Goal: Use online tool/utility: Utilize a website feature to perform a specific function

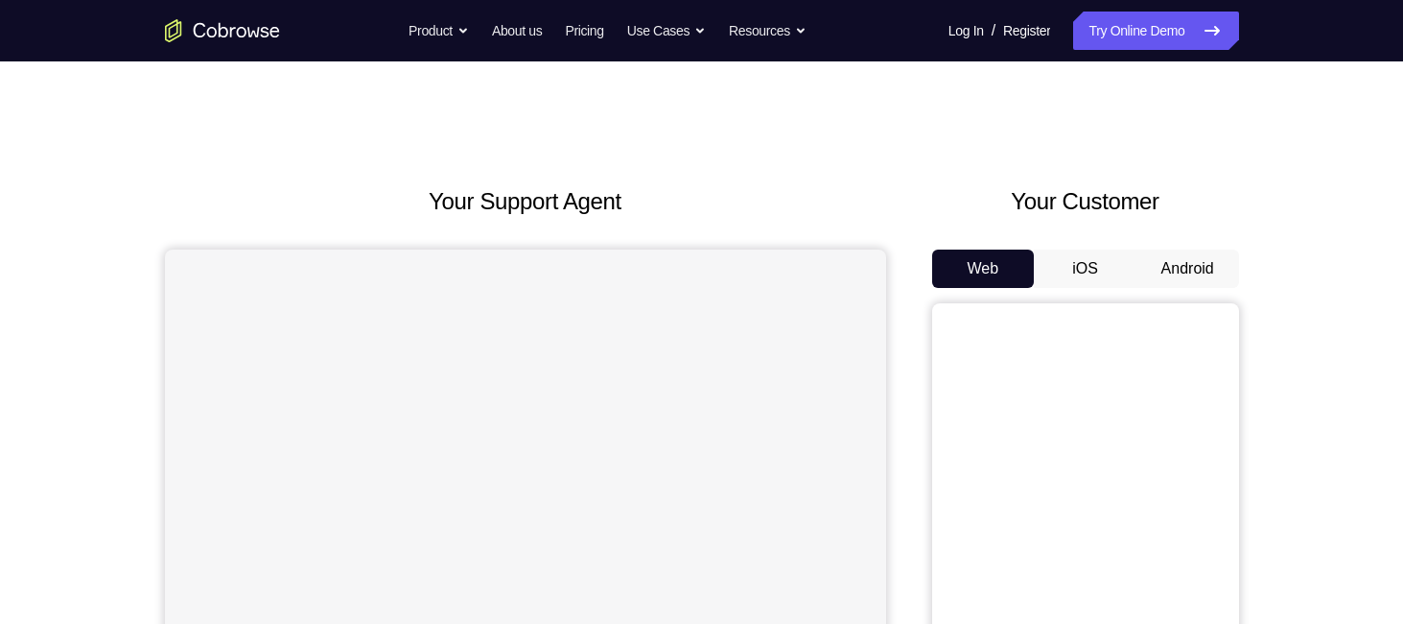
click at [1200, 268] on button "Android" at bounding box center [1188, 268] width 103 height 38
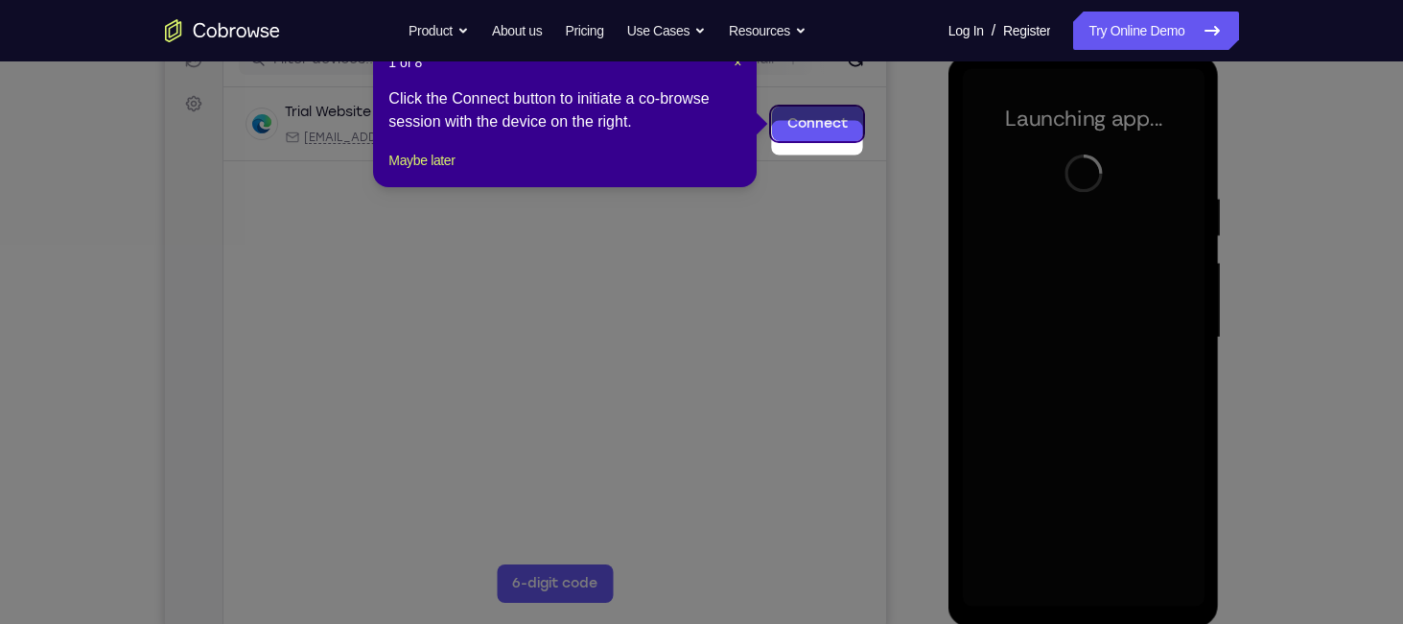
scroll to position [207, 0]
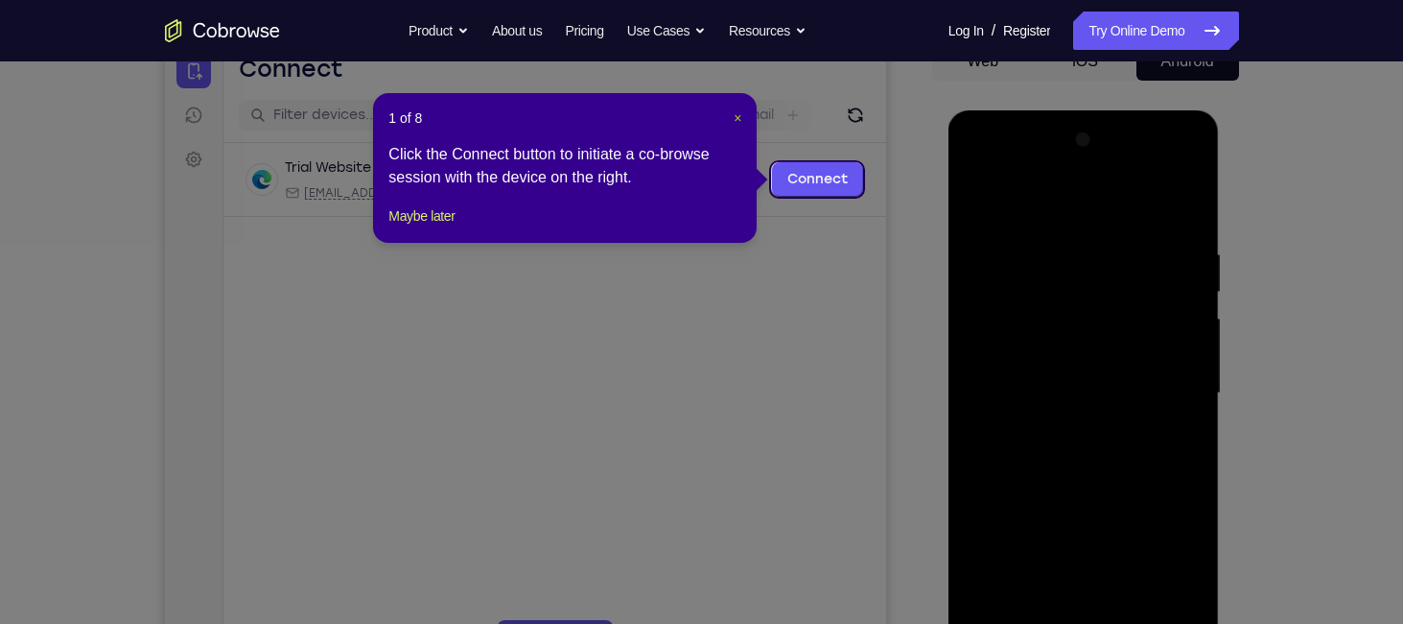
click at [734, 123] on span "×" at bounding box center [738, 117] width 8 height 15
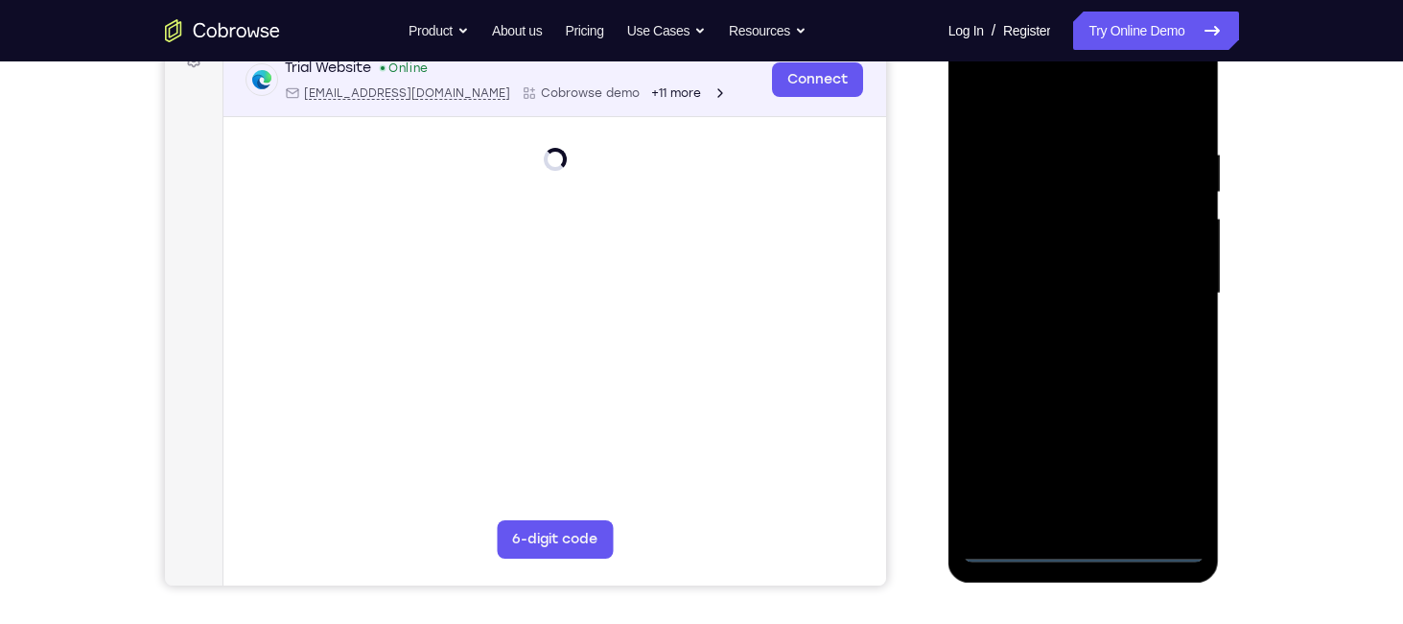
scroll to position [307, 0]
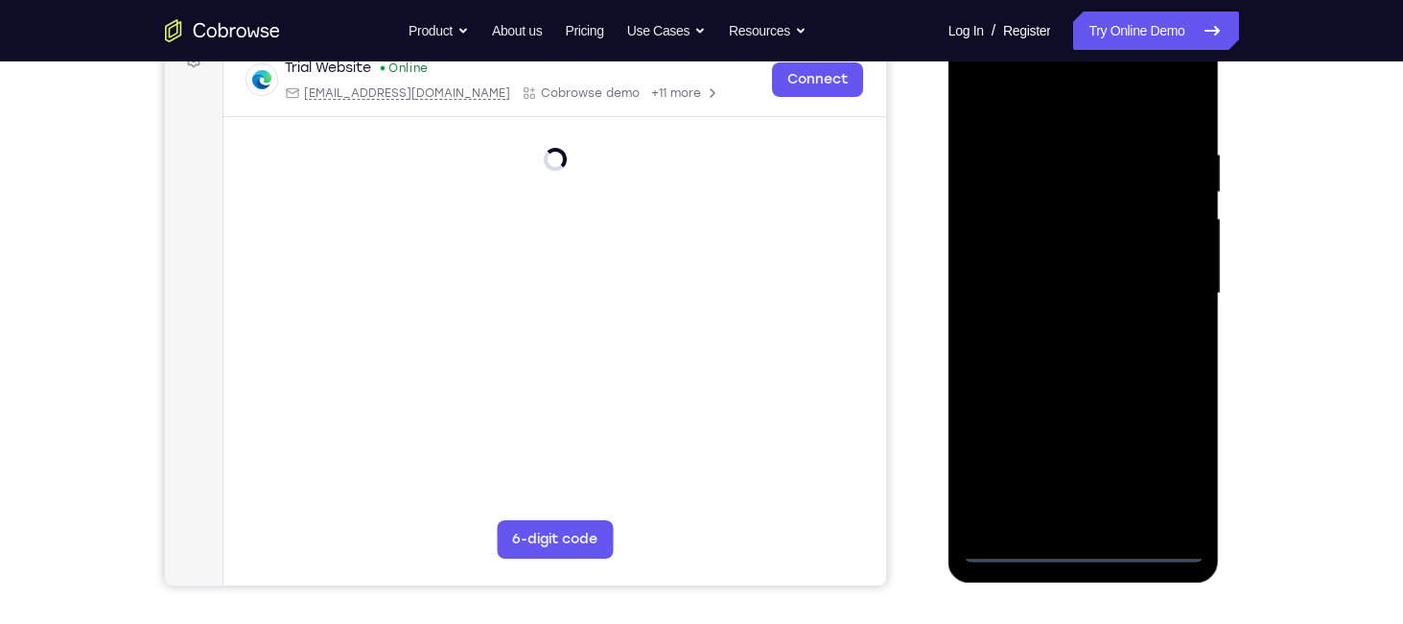
click at [1080, 548] on div at bounding box center [1084, 293] width 242 height 537
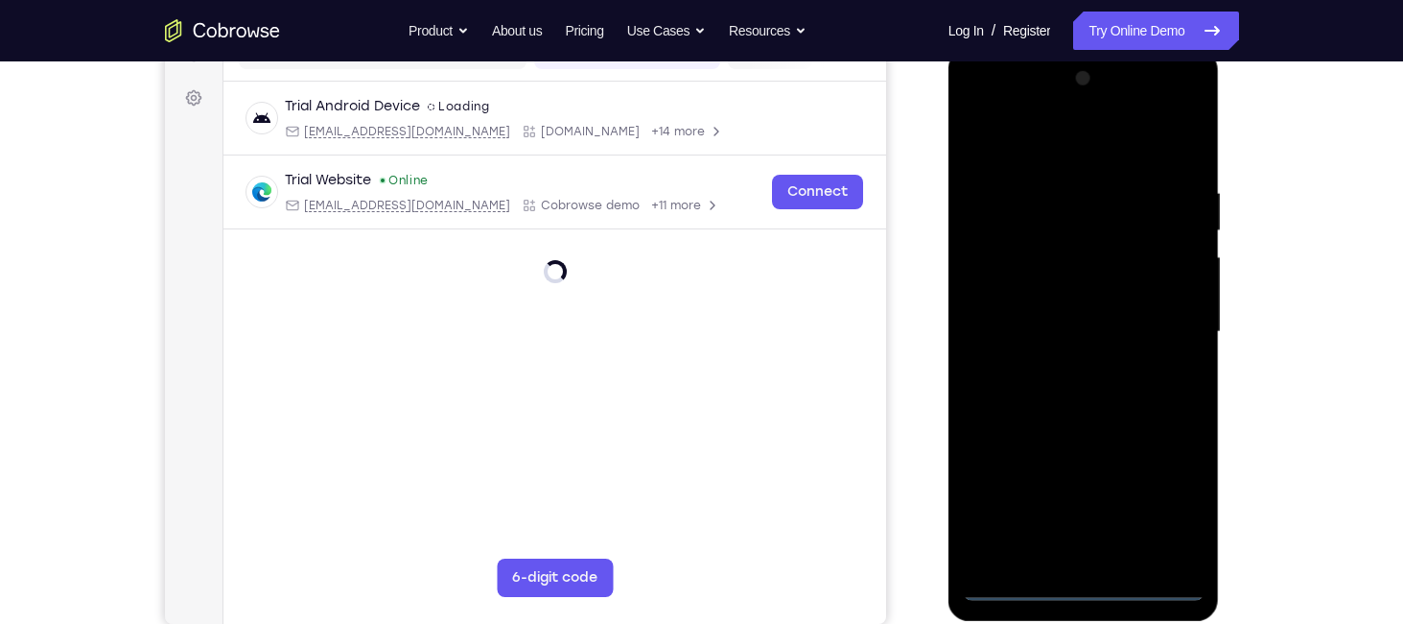
scroll to position [268, 0]
click at [1168, 504] on div at bounding box center [1084, 332] width 242 height 537
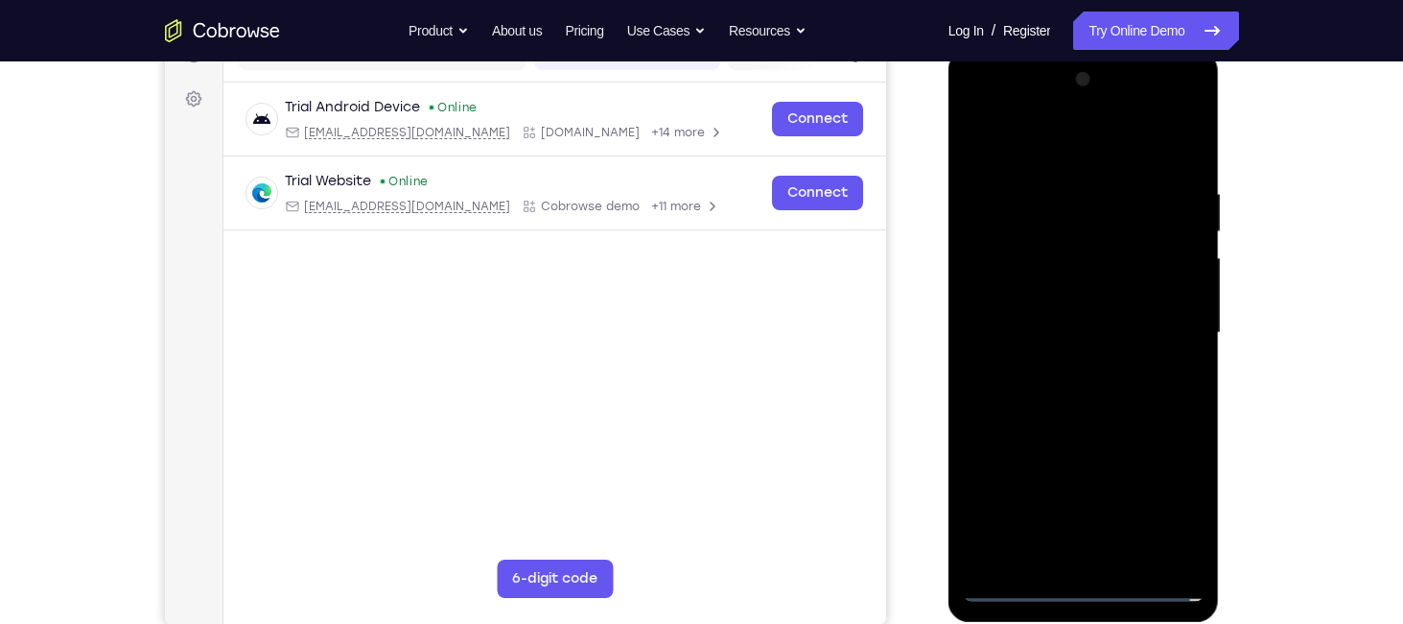
click at [1026, 133] on div at bounding box center [1084, 332] width 242 height 537
click at [1168, 335] on div at bounding box center [1084, 332] width 242 height 537
click at [1058, 368] on div at bounding box center [1084, 332] width 242 height 537
click at [1055, 305] on div at bounding box center [1084, 332] width 242 height 537
click at [1012, 292] on div at bounding box center [1084, 332] width 242 height 537
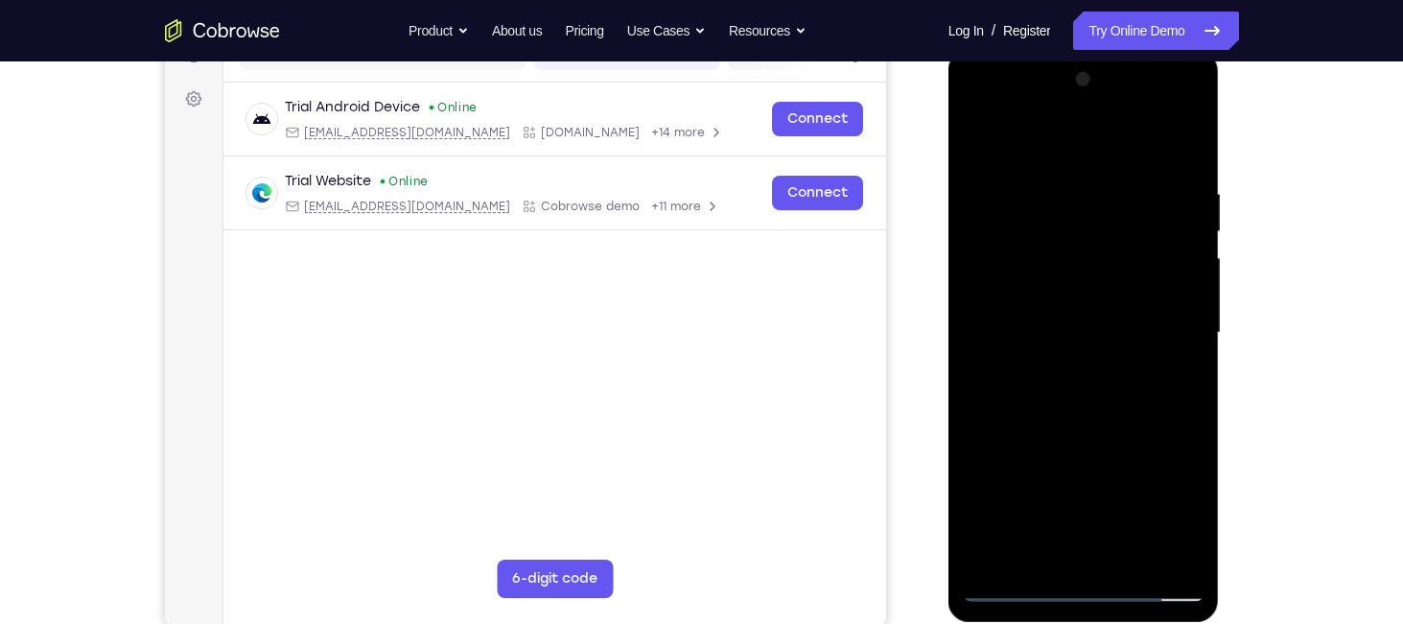
click at [987, 286] on div at bounding box center [1084, 332] width 242 height 537
click at [1005, 355] on div at bounding box center [1084, 332] width 242 height 537
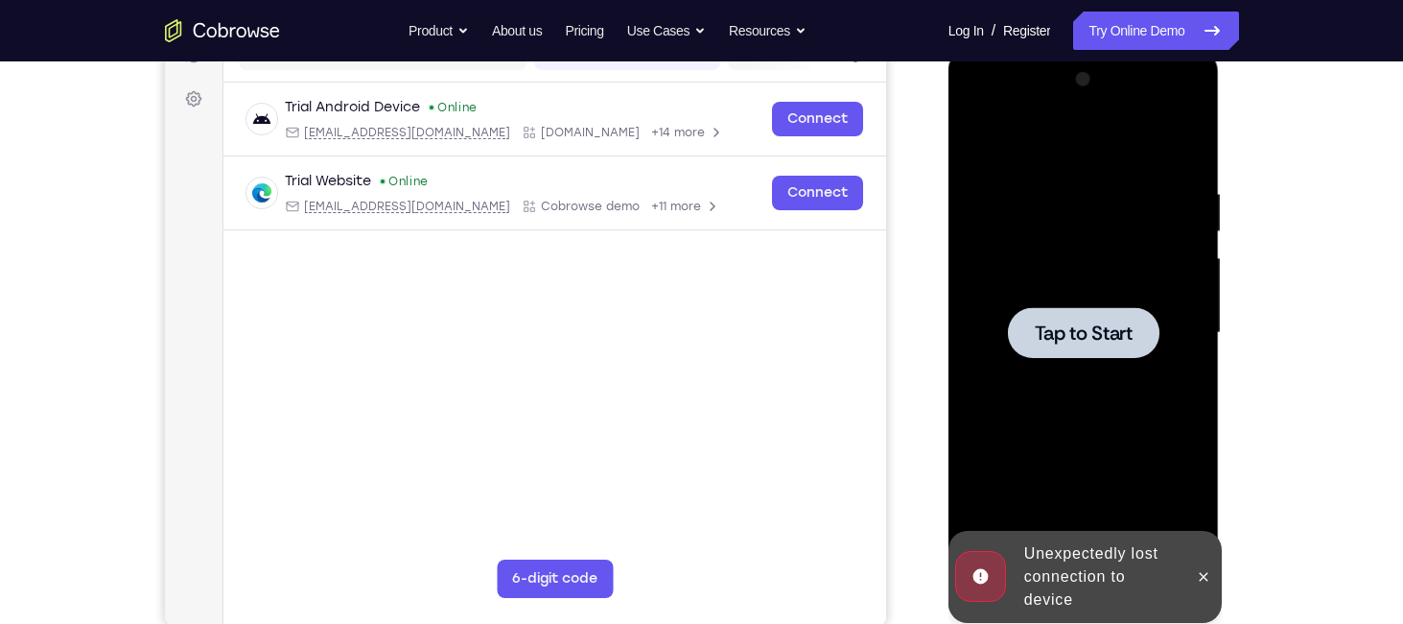
click at [1048, 332] on span "Tap to Start" at bounding box center [1084, 332] width 98 height 19
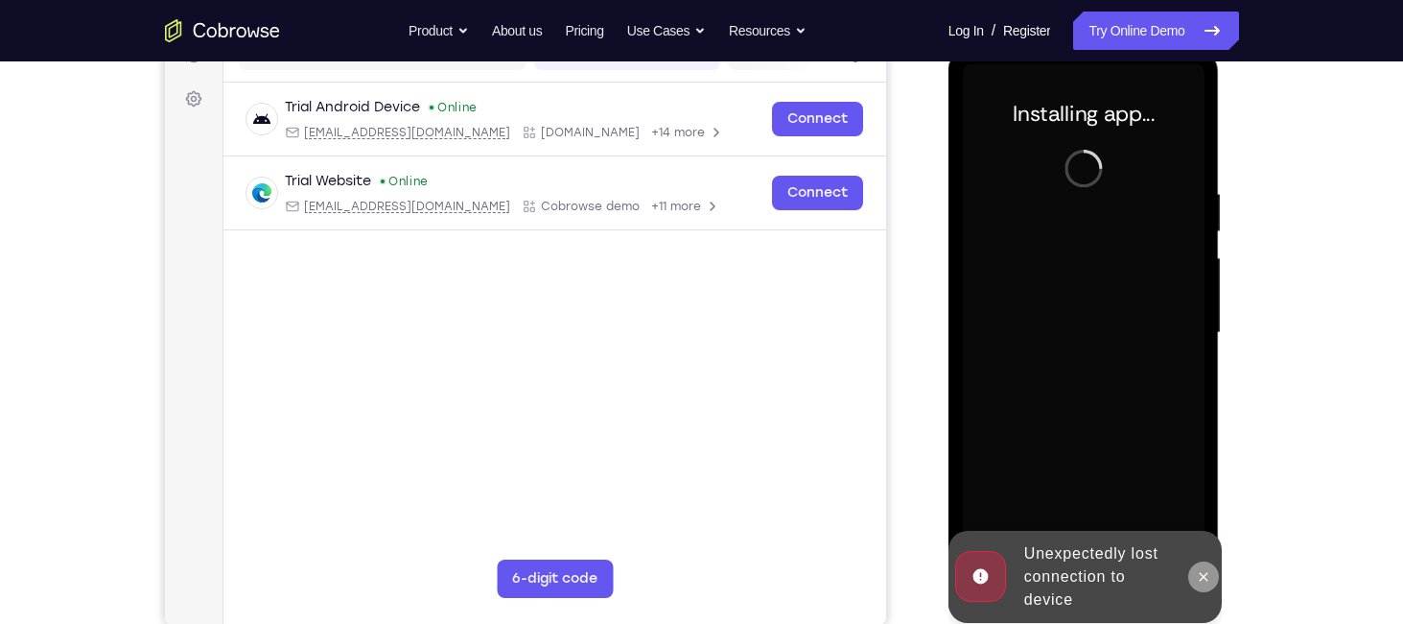
click at [1201, 579] on icon at bounding box center [1203, 576] width 15 height 15
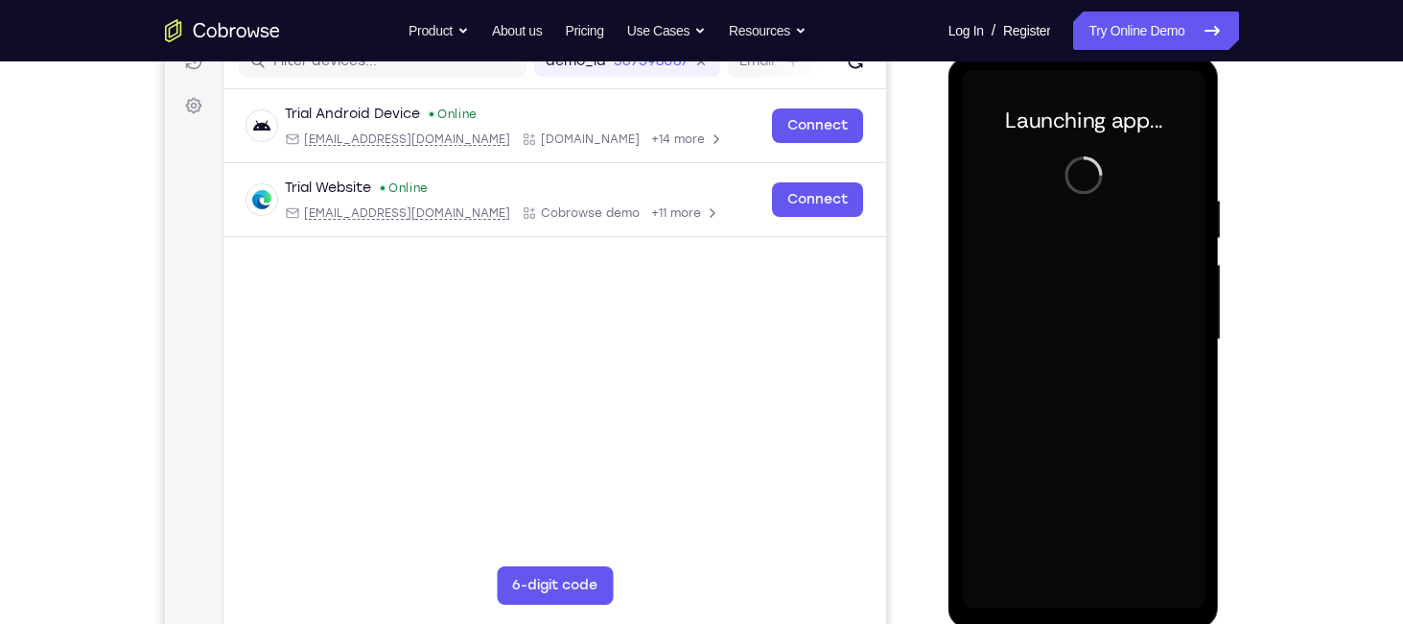
scroll to position [261, 0]
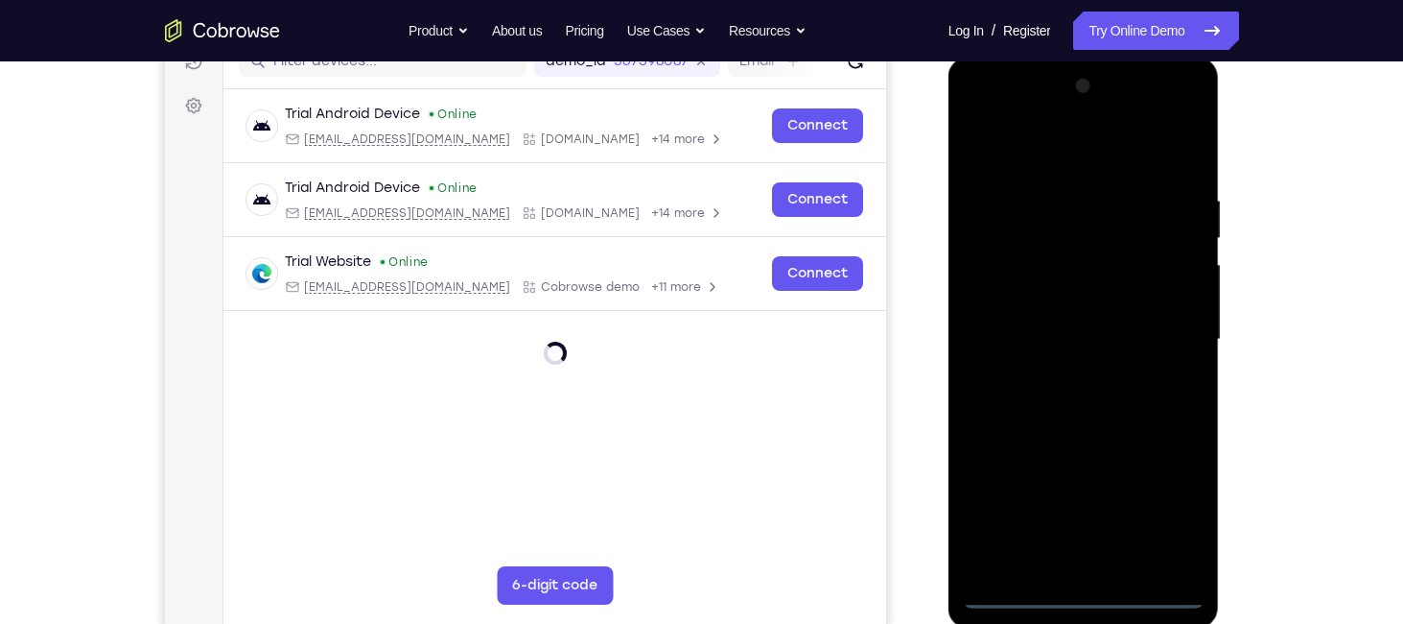
click at [1084, 592] on div at bounding box center [1084, 339] width 242 height 537
click at [1167, 514] on div at bounding box center [1084, 339] width 242 height 537
click at [1040, 144] on div at bounding box center [1084, 339] width 242 height 537
click at [1163, 327] on div at bounding box center [1084, 339] width 242 height 537
click at [1061, 369] on div at bounding box center [1084, 339] width 242 height 537
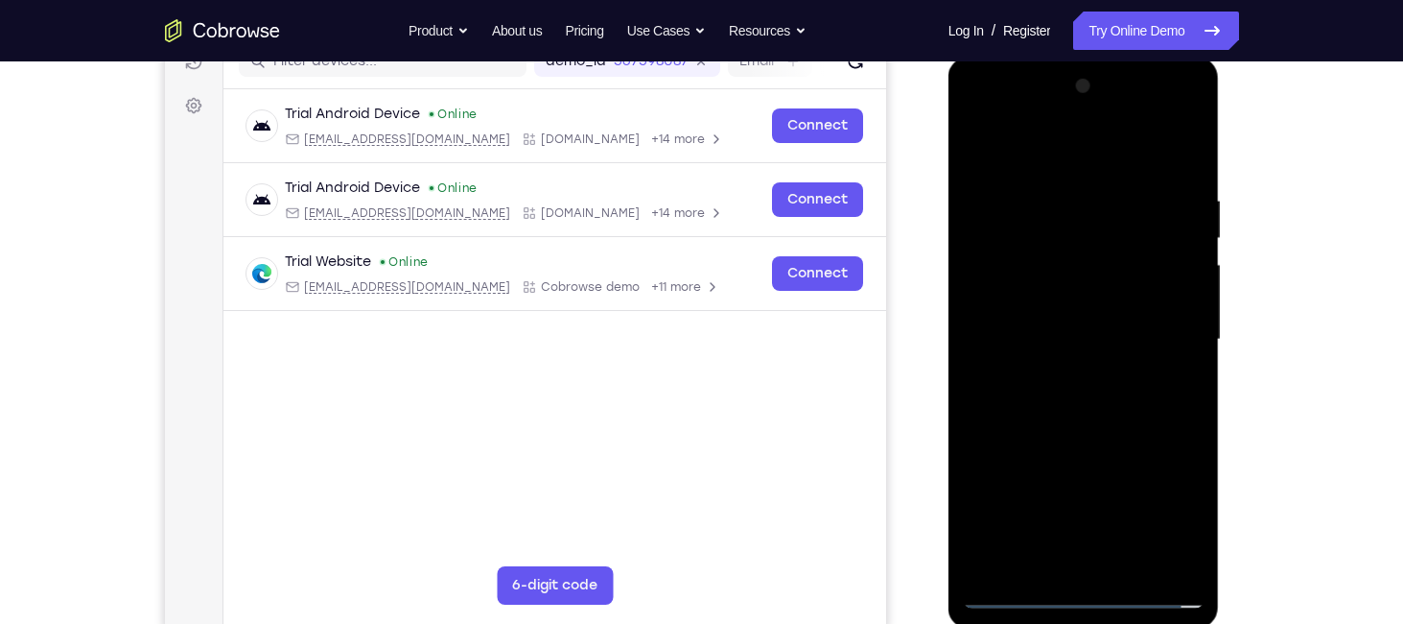
click at [1021, 326] on div at bounding box center [1084, 339] width 242 height 537
click at [1022, 300] on div at bounding box center [1084, 339] width 242 height 537
click at [1037, 340] on div at bounding box center [1084, 339] width 242 height 537
click at [1184, 174] on div at bounding box center [1084, 339] width 242 height 537
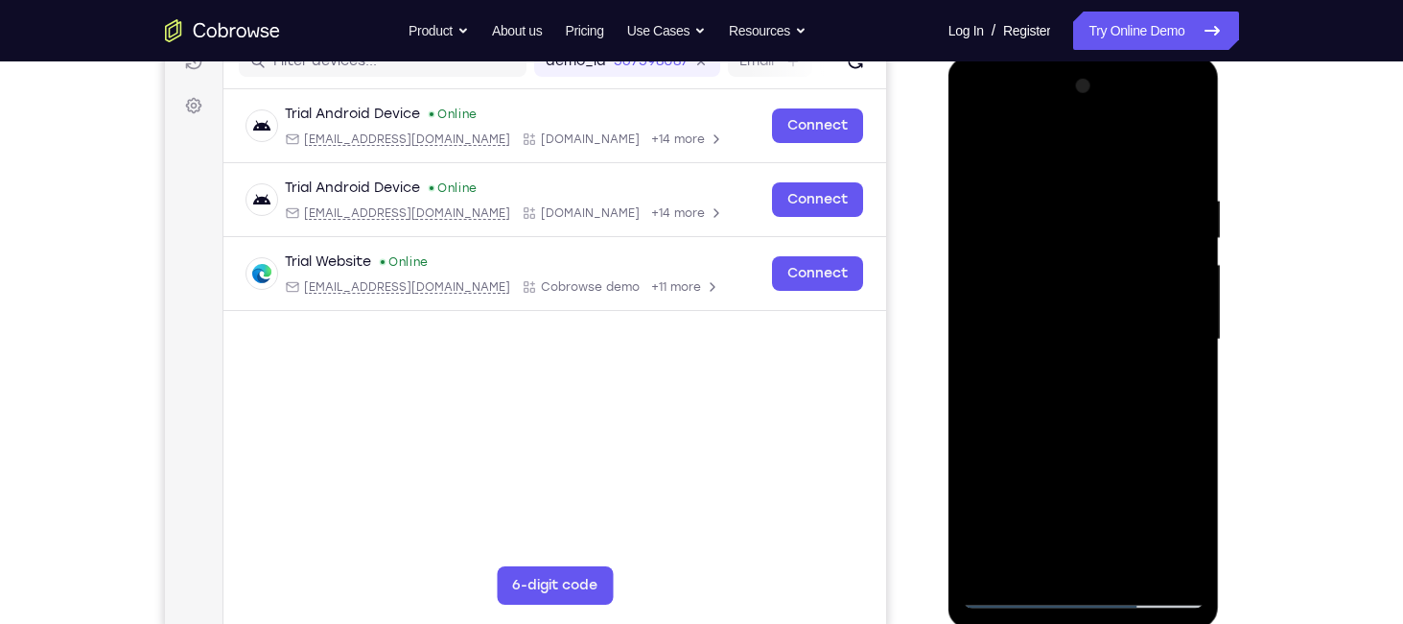
click at [1130, 562] on div at bounding box center [1084, 339] width 242 height 537
click at [1165, 145] on div at bounding box center [1084, 339] width 242 height 537
click at [1081, 440] on div at bounding box center [1084, 339] width 242 height 537
click at [1192, 233] on div at bounding box center [1084, 339] width 242 height 537
click at [979, 232] on div at bounding box center [1084, 339] width 242 height 537
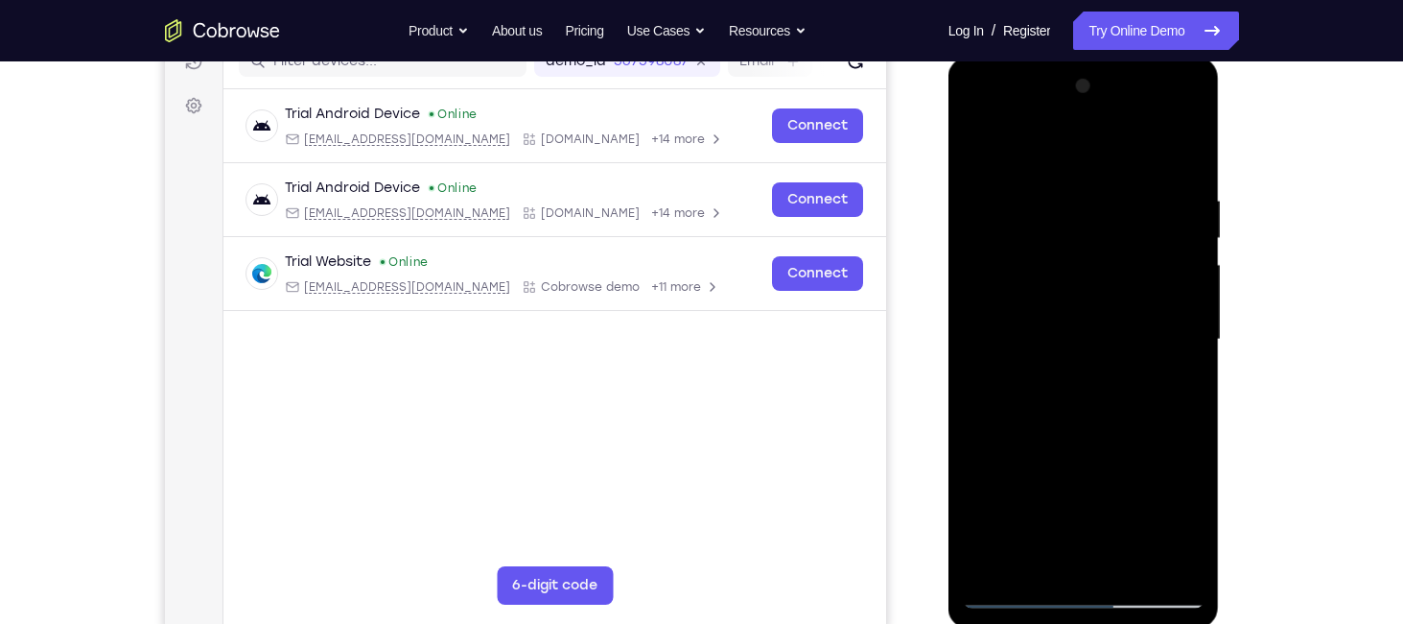
click at [996, 204] on div at bounding box center [1084, 339] width 242 height 537
click at [1068, 214] on div at bounding box center [1084, 339] width 242 height 537
click at [1037, 559] on div at bounding box center [1084, 339] width 242 height 537
drag, startPoint x: 1087, startPoint y: 511, endPoint x: 1095, endPoint y: 368, distance: 143.1
click at [1095, 368] on div at bounding box center [1084, 339] width 242 height 537
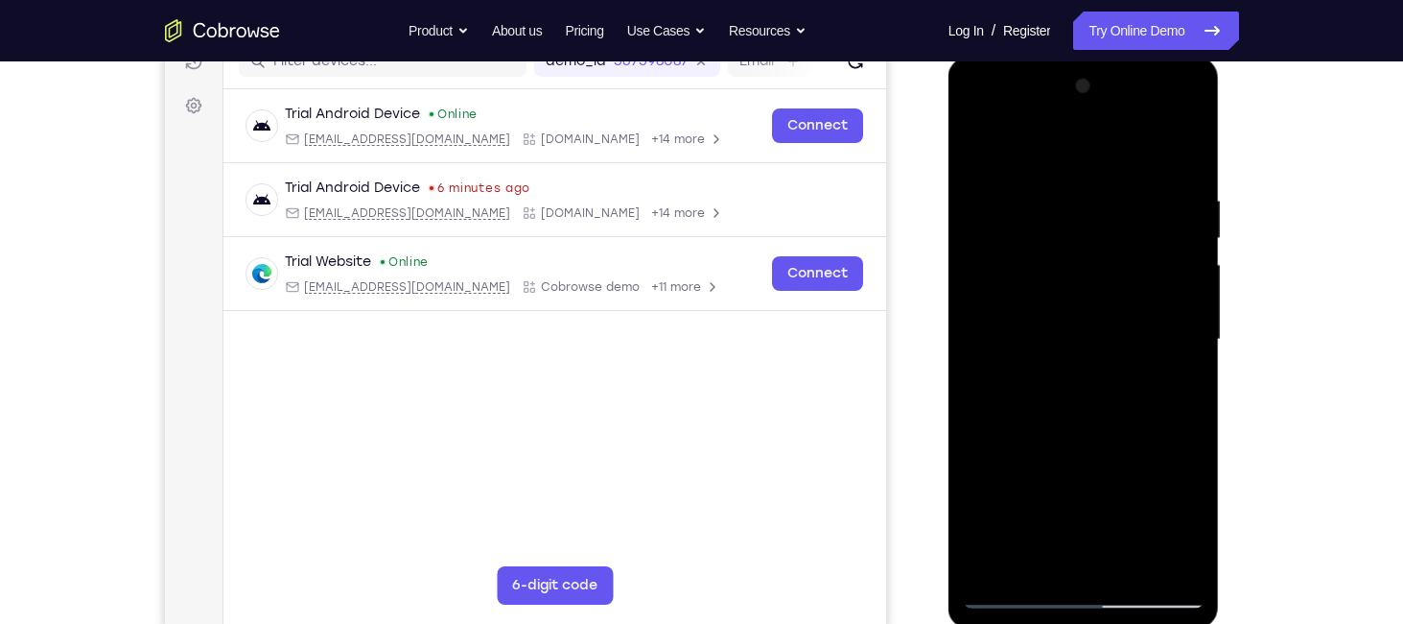
click at [1095, 368] on div at bounding box center [1084, 339] width 242 height 537
click at [1089, 217] on div at bounding box center [1084, 339] width 242 height 537
click at [1034, 564] on div at bounding box center [1084, 339] width 242 height 537
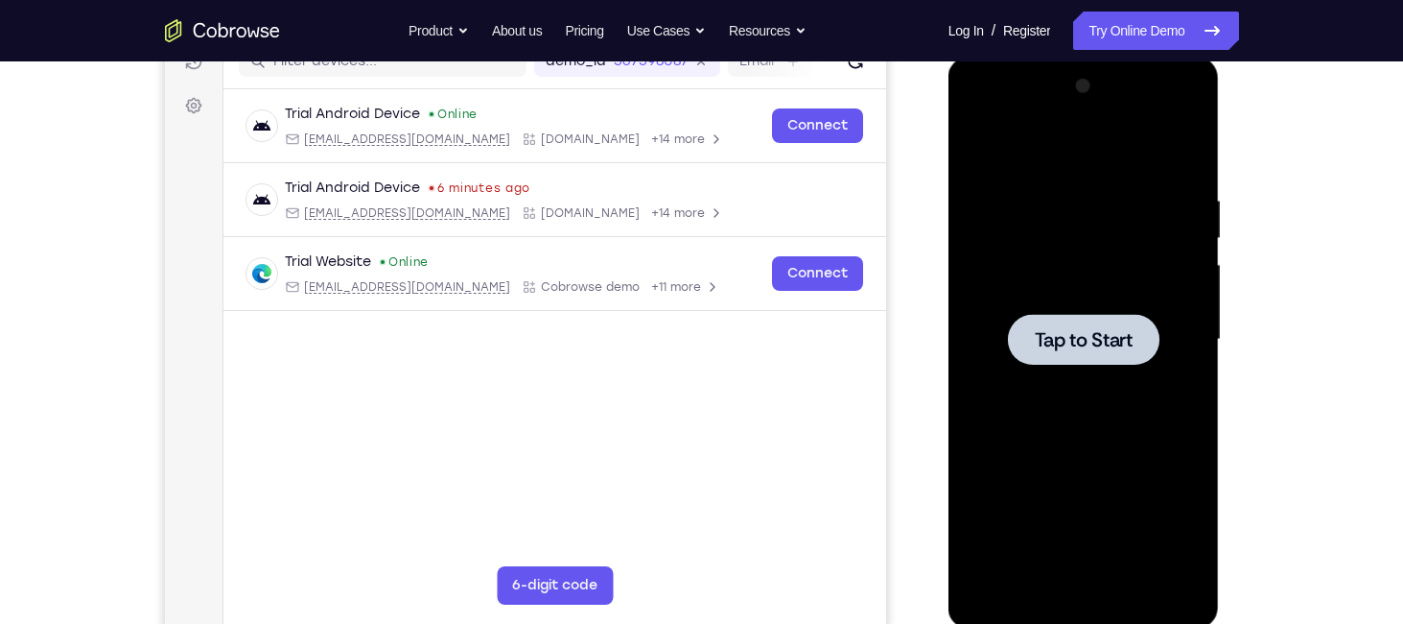
click at [1078, 354] on div at bounding box center [1084, 339] width 152 height 51
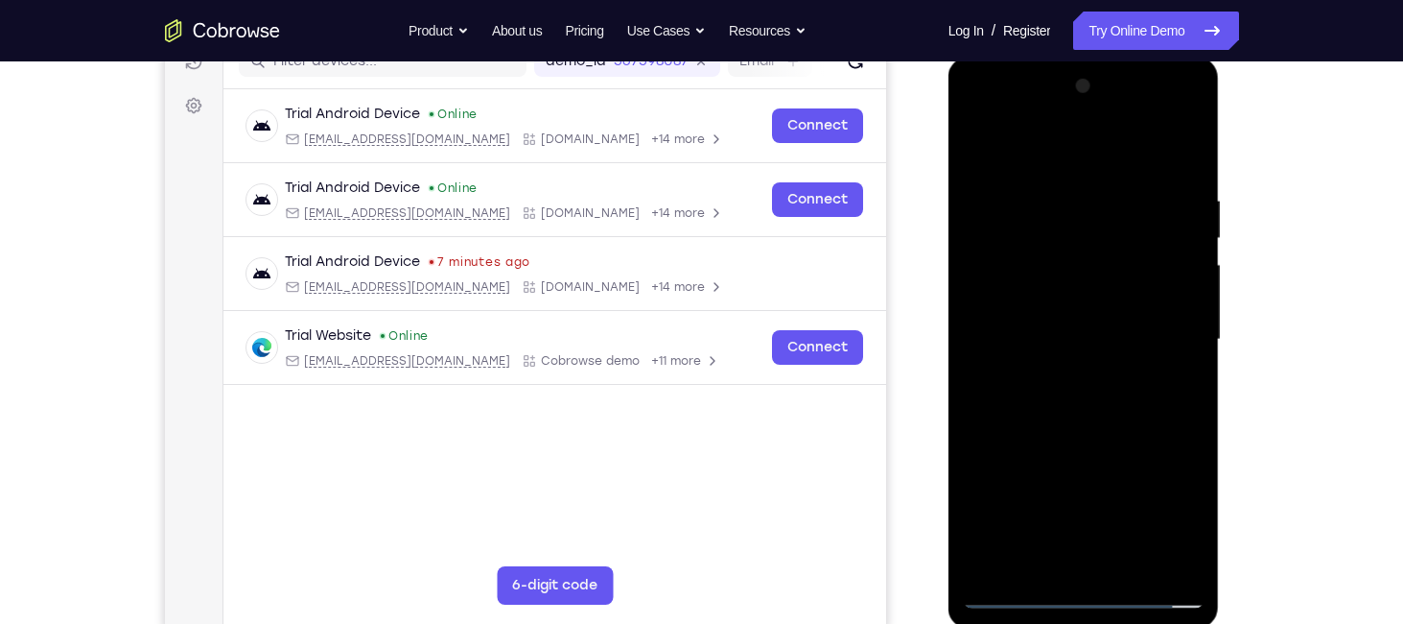
click at [1083, 581] on div at bounding box center [1084, 339] width 242 height 537
click at [1080, 591] on div at bounding box center [1084, 339] width 242 height 537
